Goal: Navigation & Orientation: Understand site structure

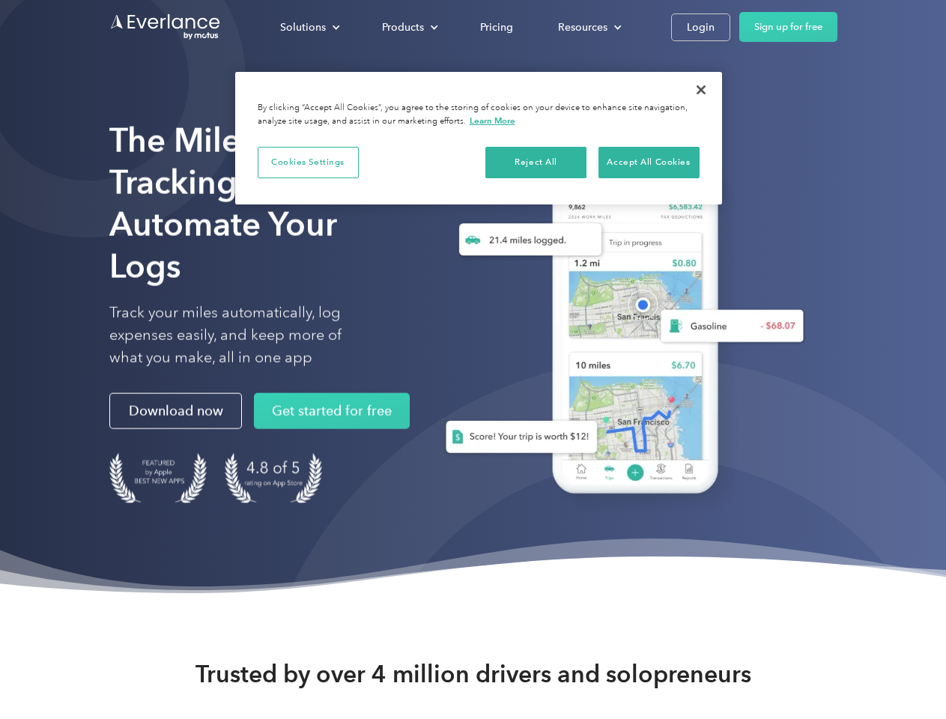
click at [309, 27] on div "Solutions" at bounding box center [303, 27] width 46 height 19
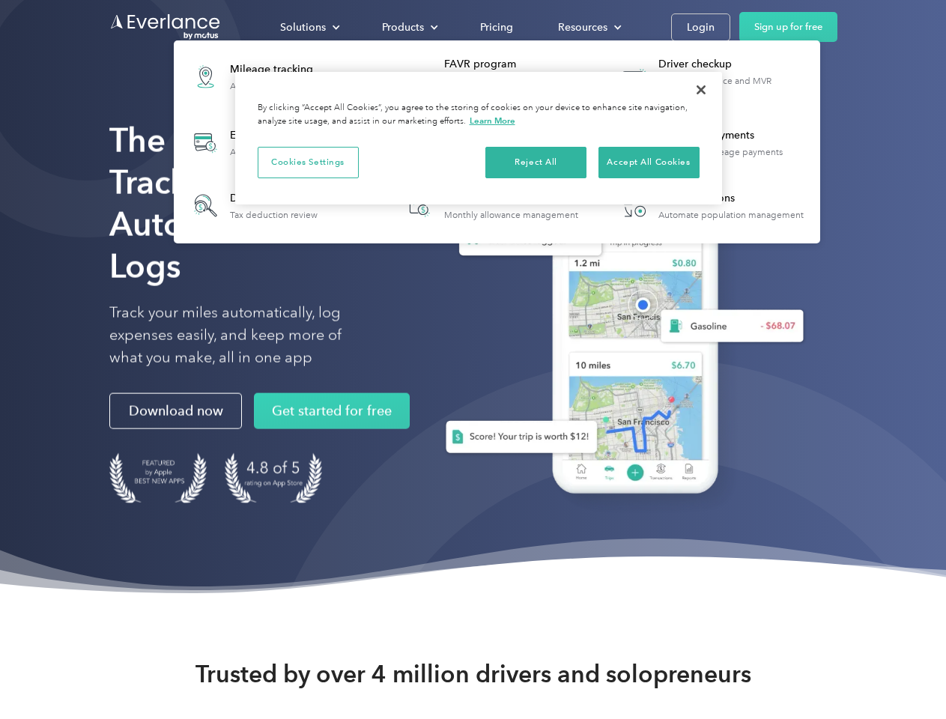
click at [408, 27] on div "Products" at bounding box center [403, 27] width 42 height 19
click at [588, 27] on div "Resources" at bounding box center [582, 27] width 49 height 19
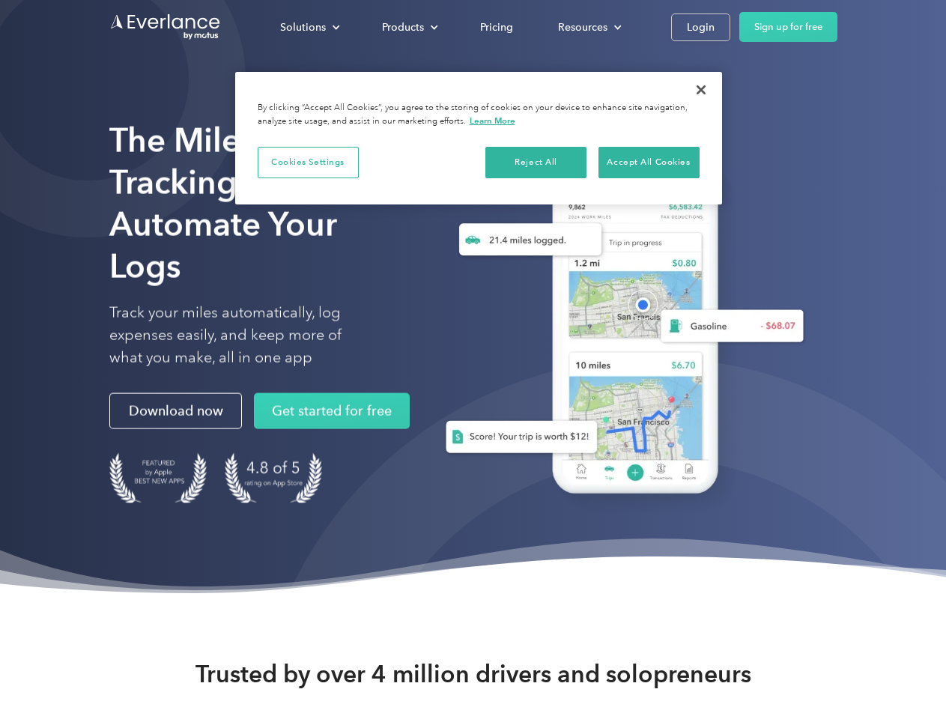
click at [308, 162] on button "Cookies Settings" at bounding box center [308, 162] width 101 height 31
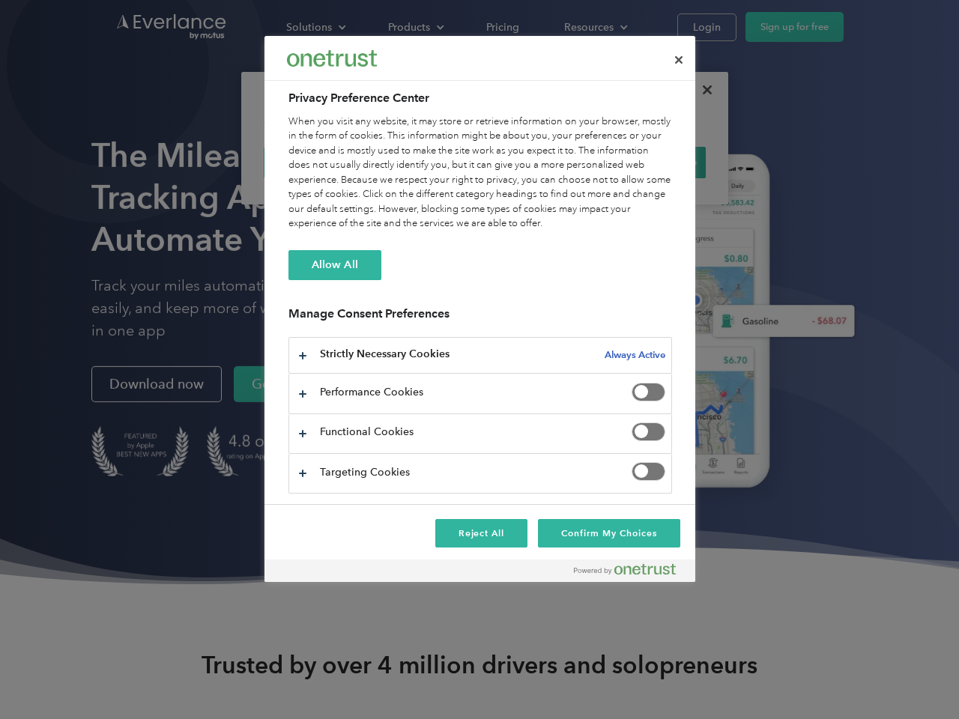
click at [537, 162] on div "When you visit any website, it may store or retrieve information on your browse…" at bounding box center [480, 173] width 384 height 117
click at [649, 162] on div "When you visit any website, it may store or retrieve information on your browse…" at bounding box center [480, 173] width 384 height 117
click at [701, 90] on div at bounding box center [479, 359] width 959 height 719
